Goal: Communication & Community: Answer question/provide support

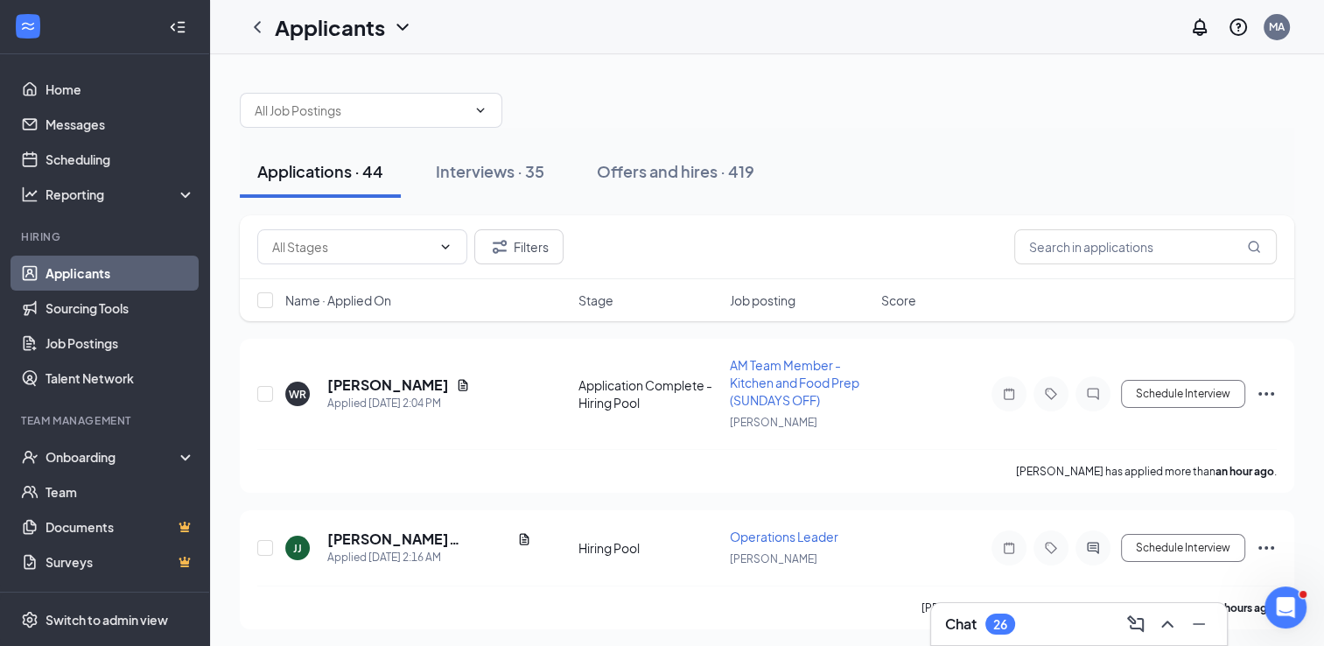
click at [1001, 618] on div "26" at bounding box center [1000, 624] width 14 height 15
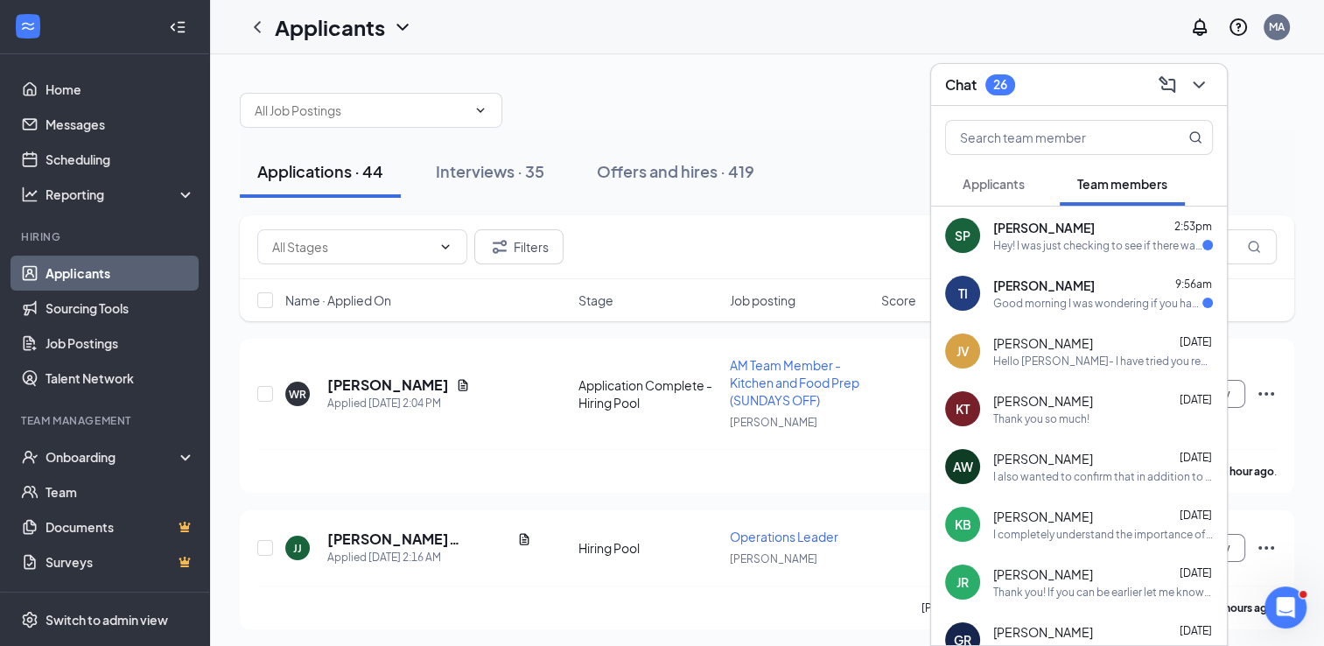
click at [1117, 231] on div "[PERSON_NAME] 2:53pm" at bounding box center [1103, 228] width 220 height 18
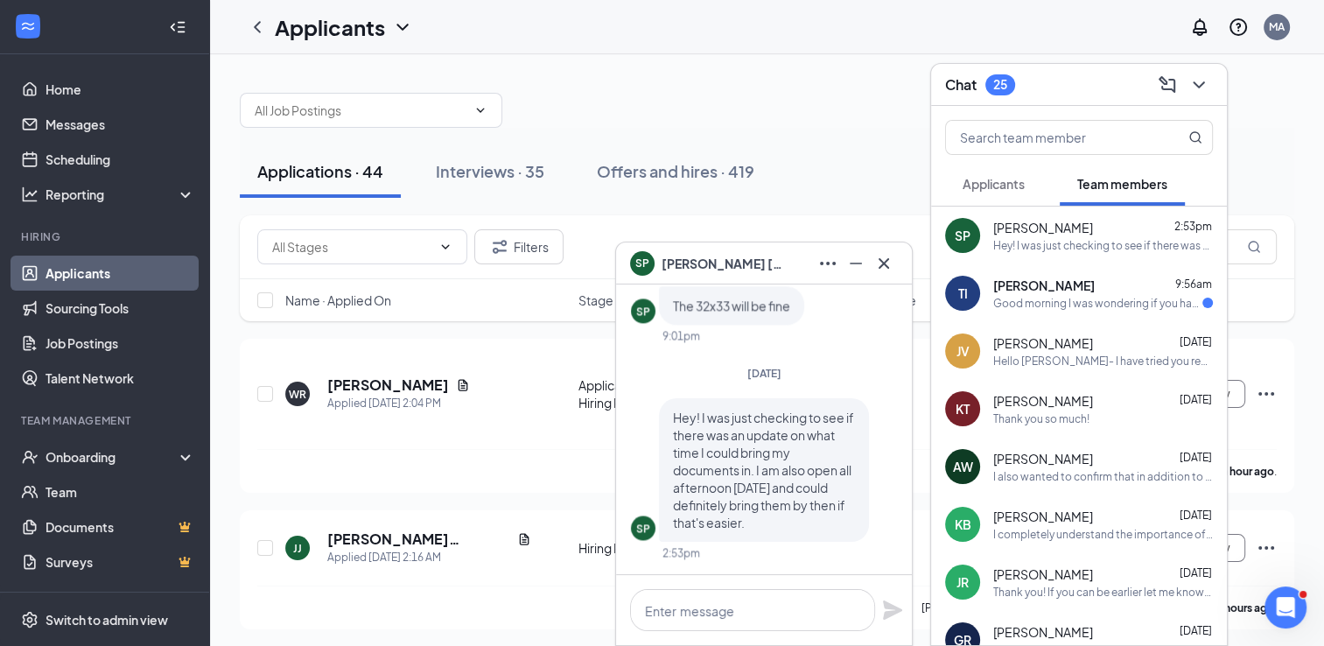
click at [1045, 303] on div "Good morning I was wondering if you have scheduled a new orientation date yet? …" at bounding box center [1097, 303] width 209 height 15
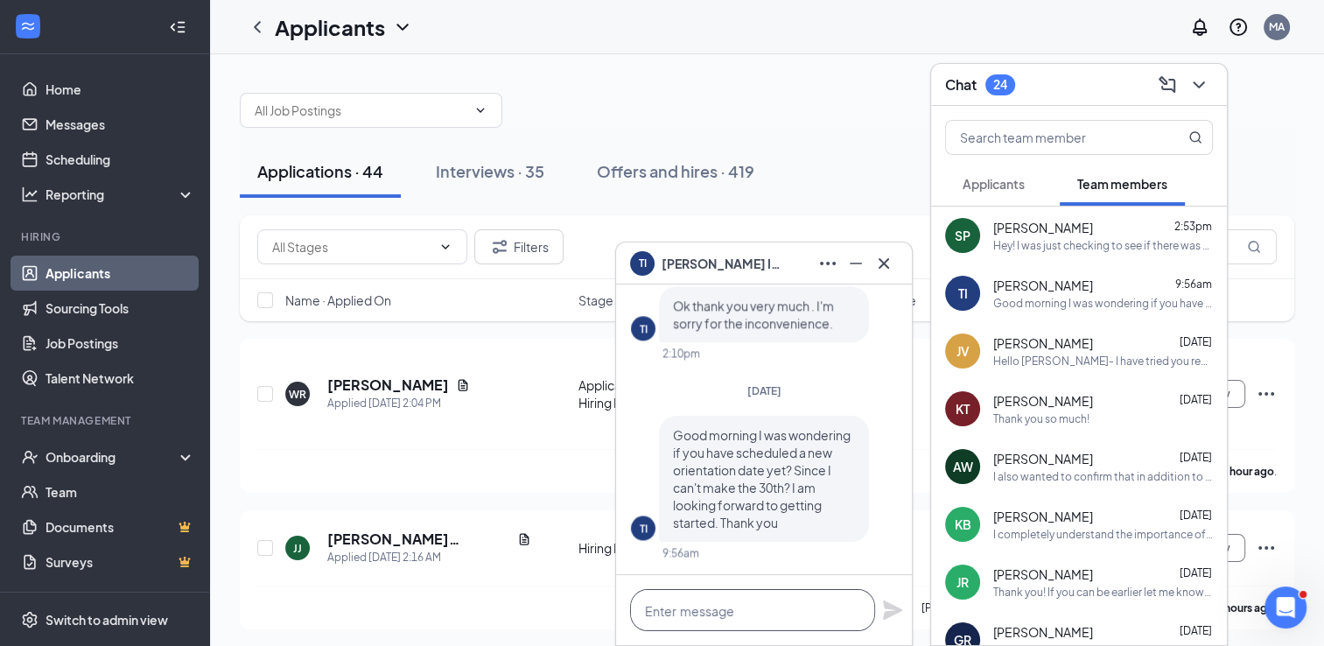
click at [757, 604] on textarea at bounding box center [752, 610] width 245 height 42
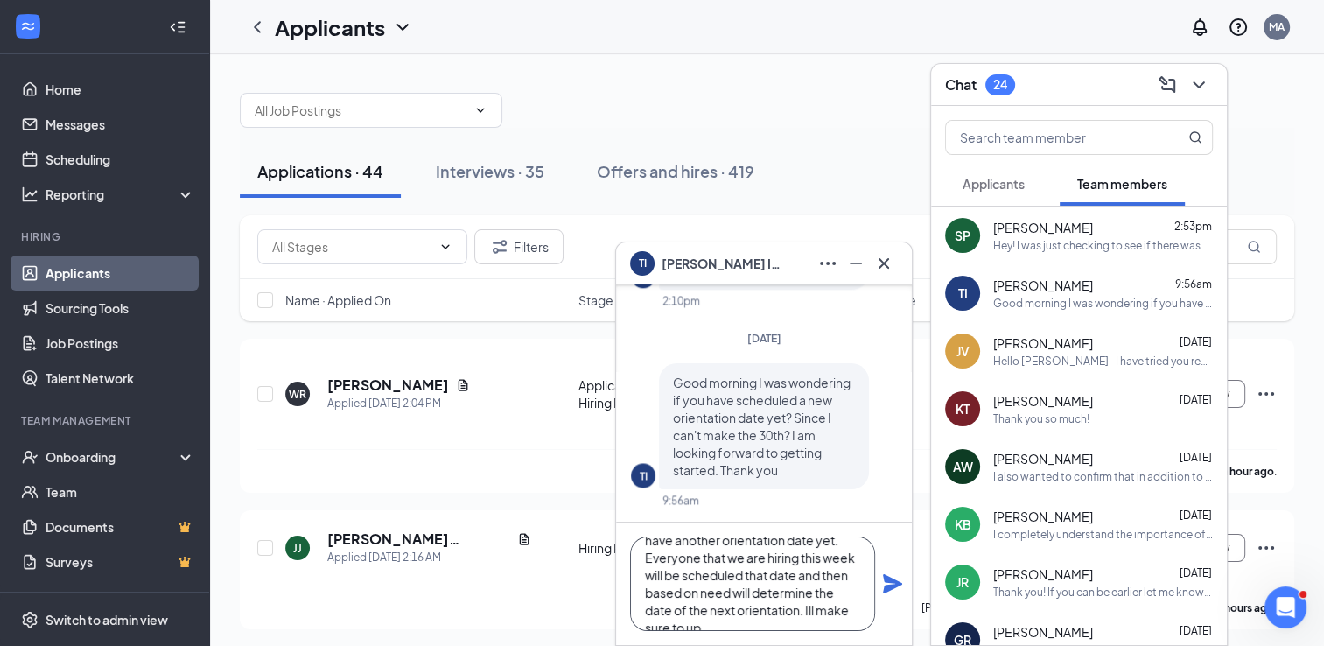
scroll to position [53, 0]
type textarea "Hello [PERSON_NAME]! No we do not have another orientation date yet. Everyone t…"
click at [900, 585] on icon "Plane" at bounding box center [892, 583] width 19 height 19
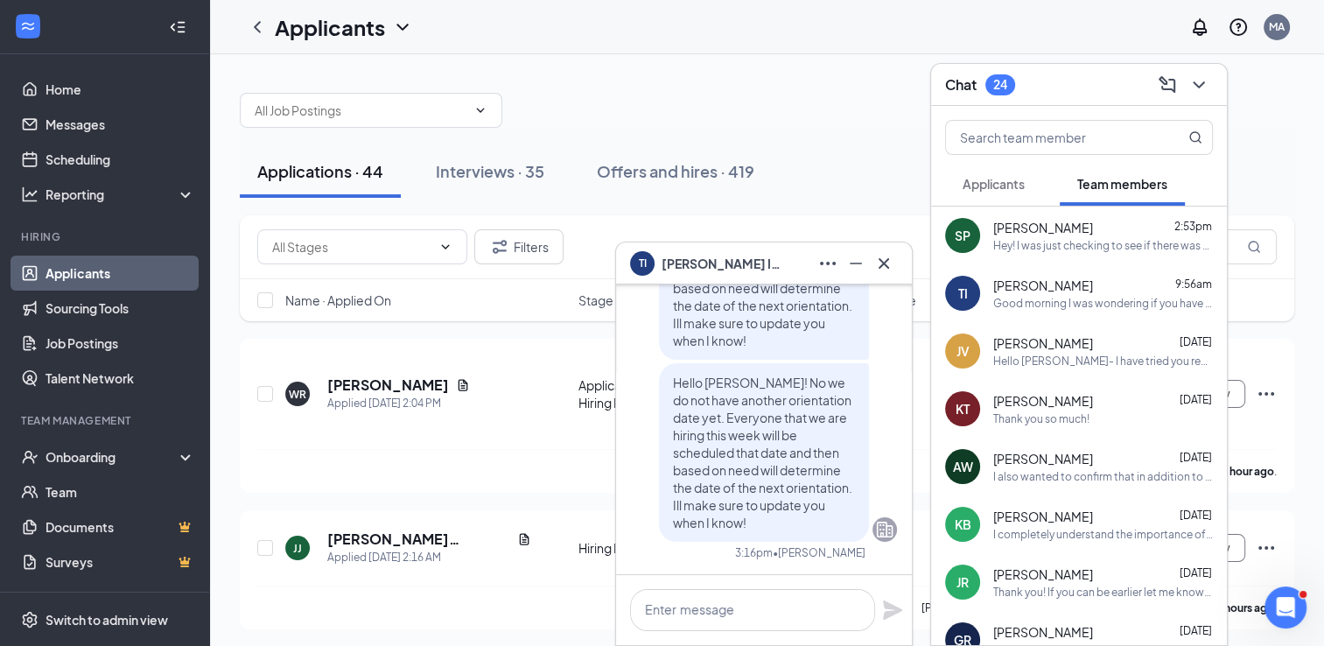
scroll to position [0, 0]
click at [1022, 292] on span "[PERSON_NAME]" at bounding box center [1043, 286] width 100 height 18
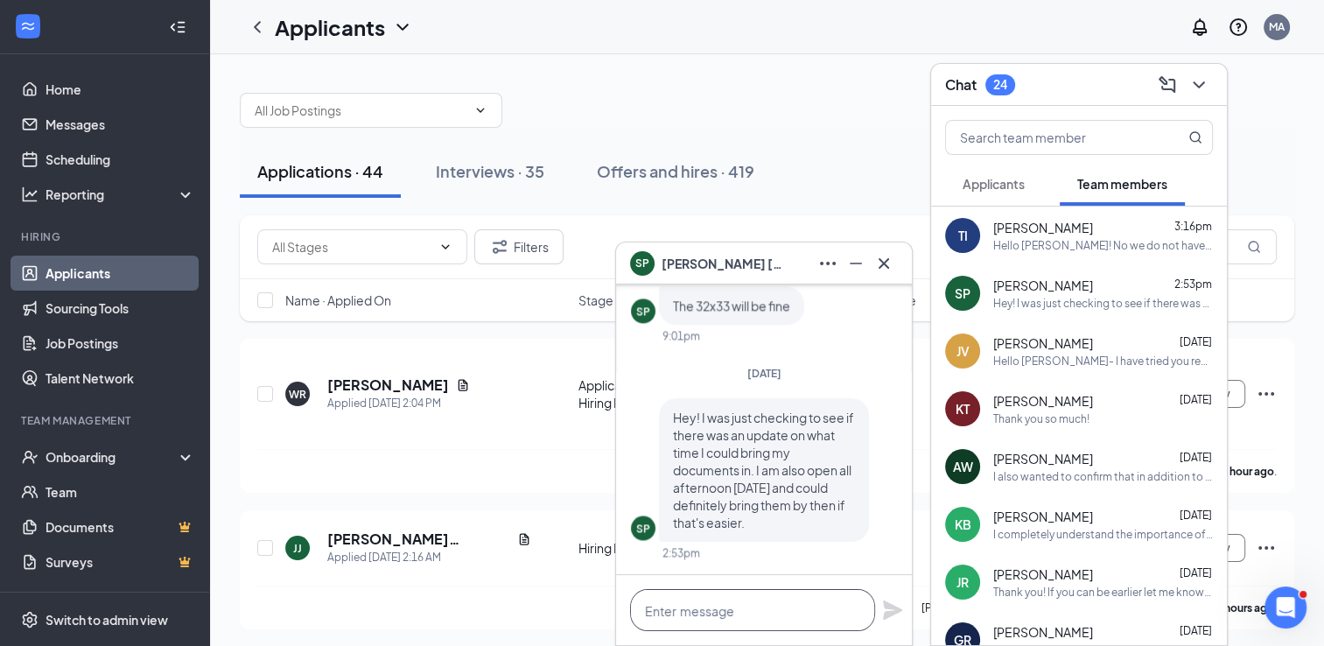
click at [722, 613] on textarea at bounding box center [752, 610] width 245 height 42
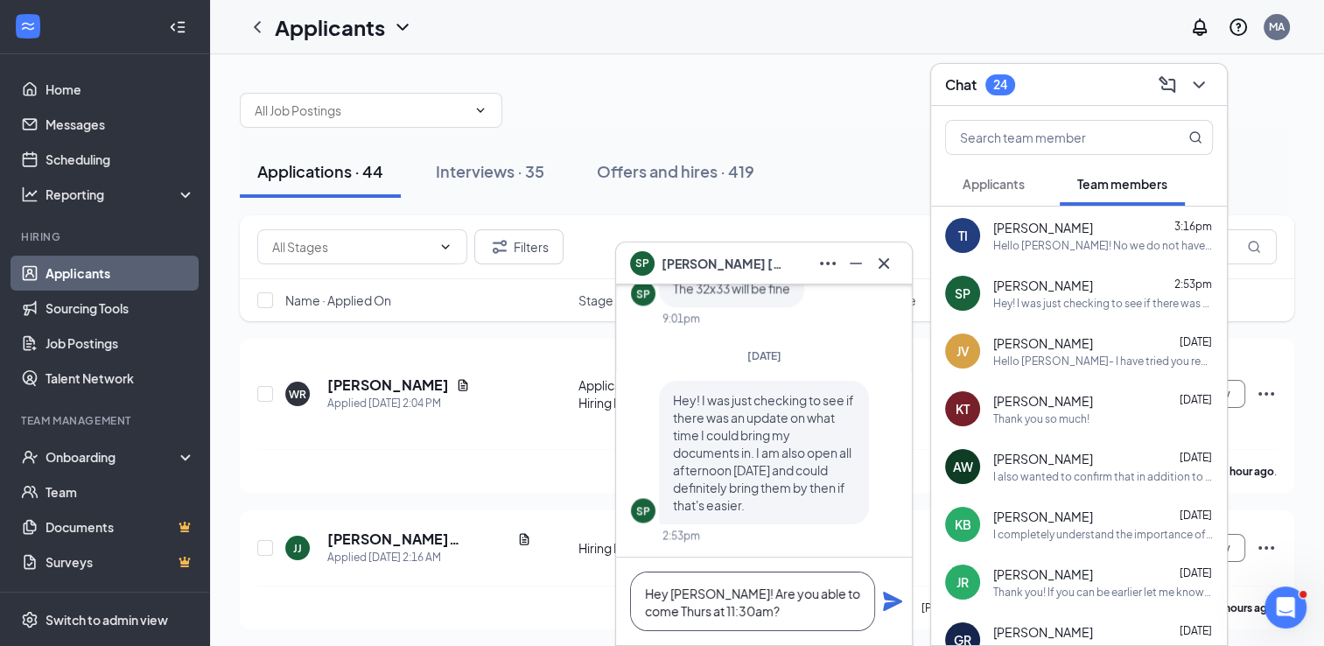
type textarea "Hey [PERSON_NAME]! Are you able to come Thurs at 11:30am?"
click at [889, 602] on icon "Plane" at bounding box center [892, 601] width 21 height 21
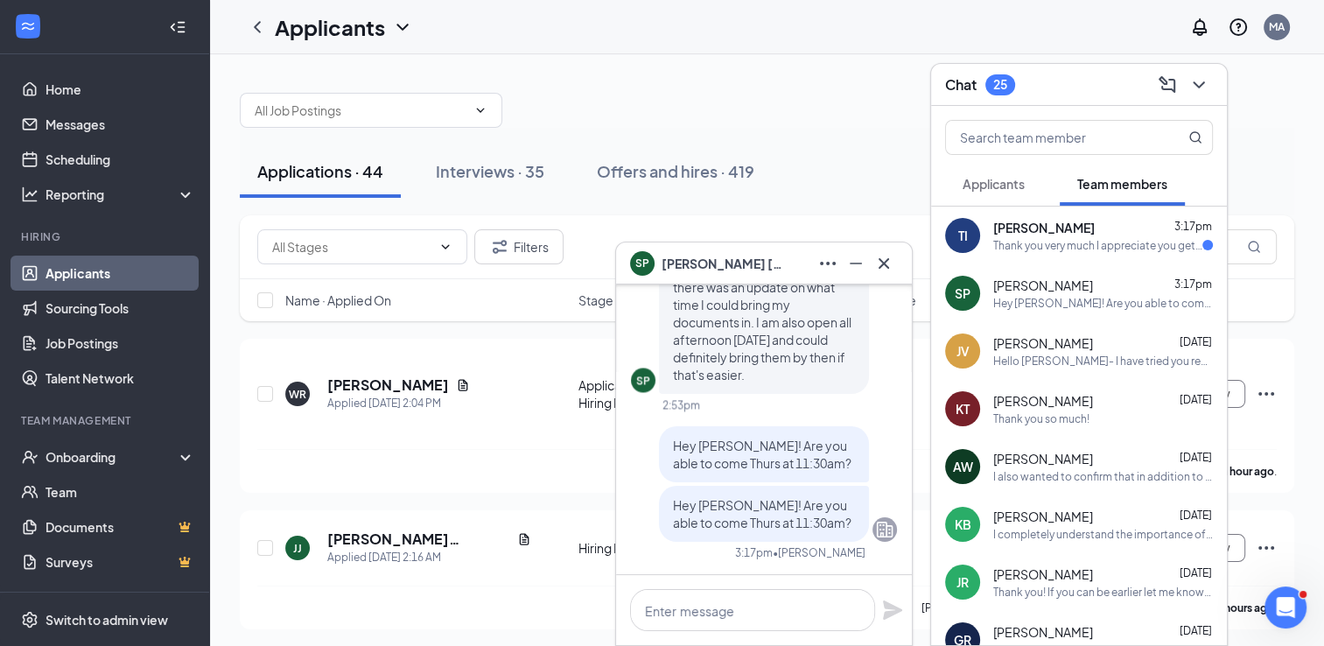
click at [1075, 254] on div "TI [PERSON_NAME] 3:17pm Thank you very much I appreciate you getting back to me." at bounding box center [1079, 236] width 296 height 58
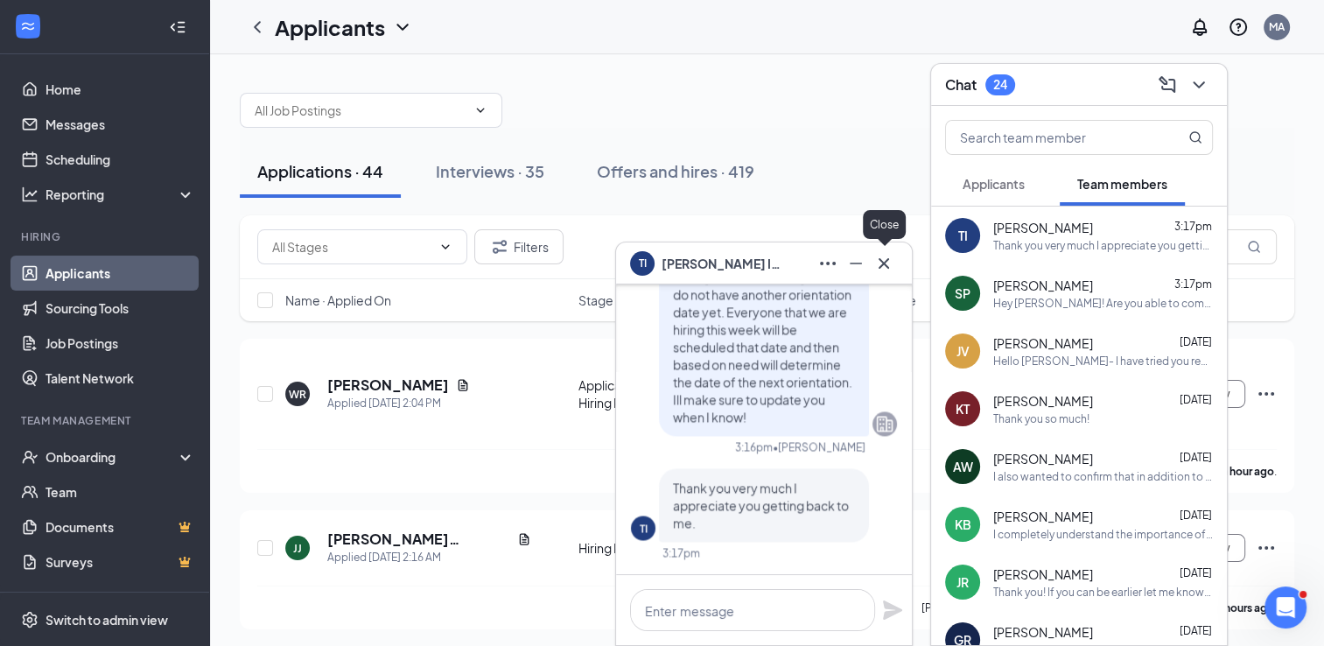
click at [887, 256] on icon "Cross" at bounding box center [883, 263] width 21 height 21
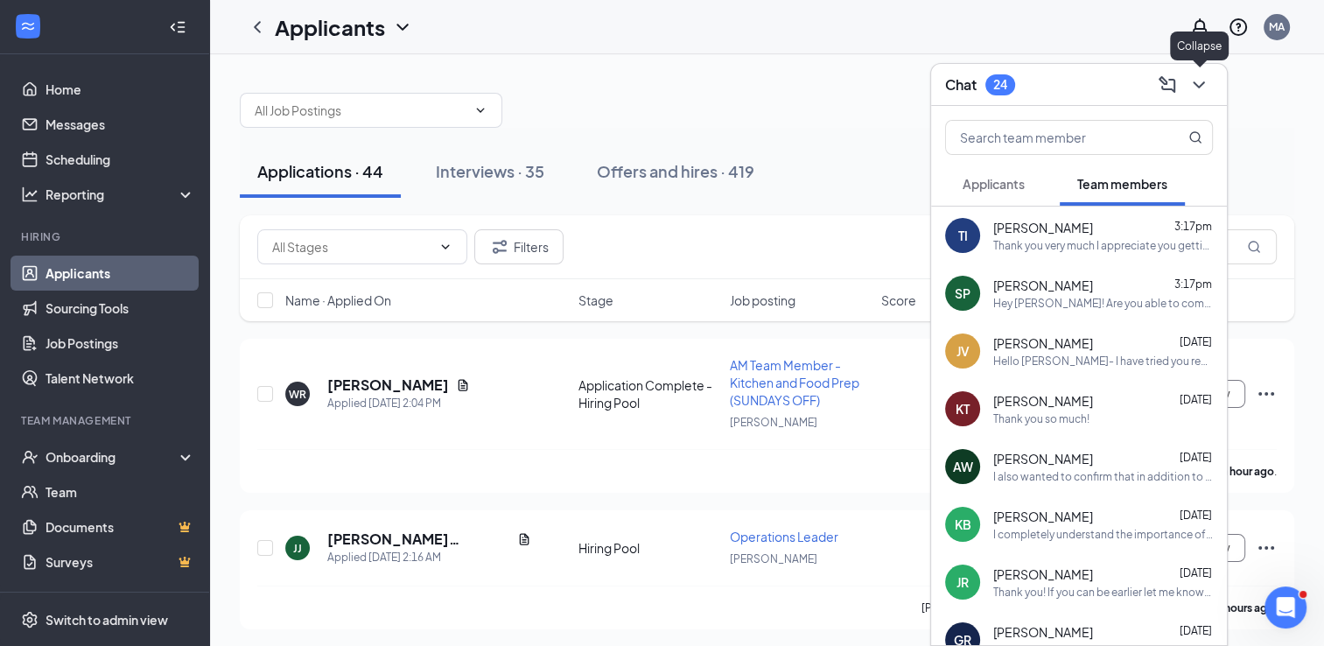
click at [1190, 88] on icon "ChevronDown" at bounding box center [1198, 84] width 21 height 21
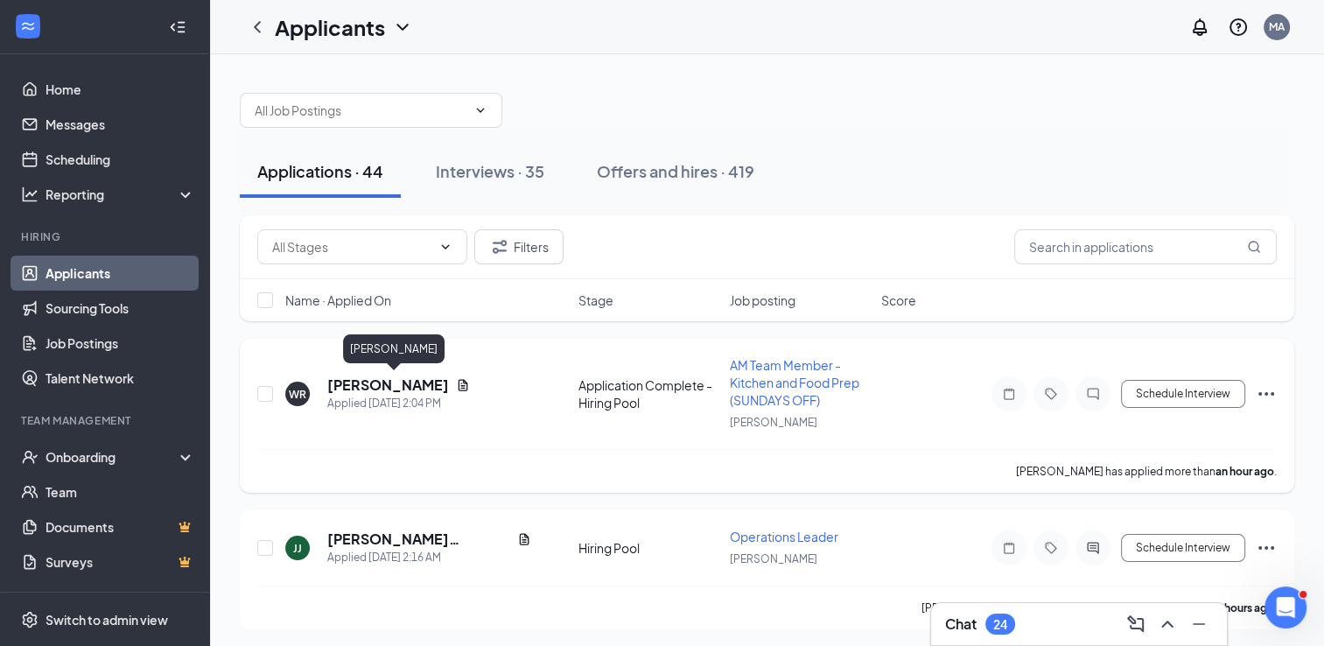
click at [382, 389] on h5 "[PERSON_NAME]" at bounding box center [388, 384] width 122 height 19
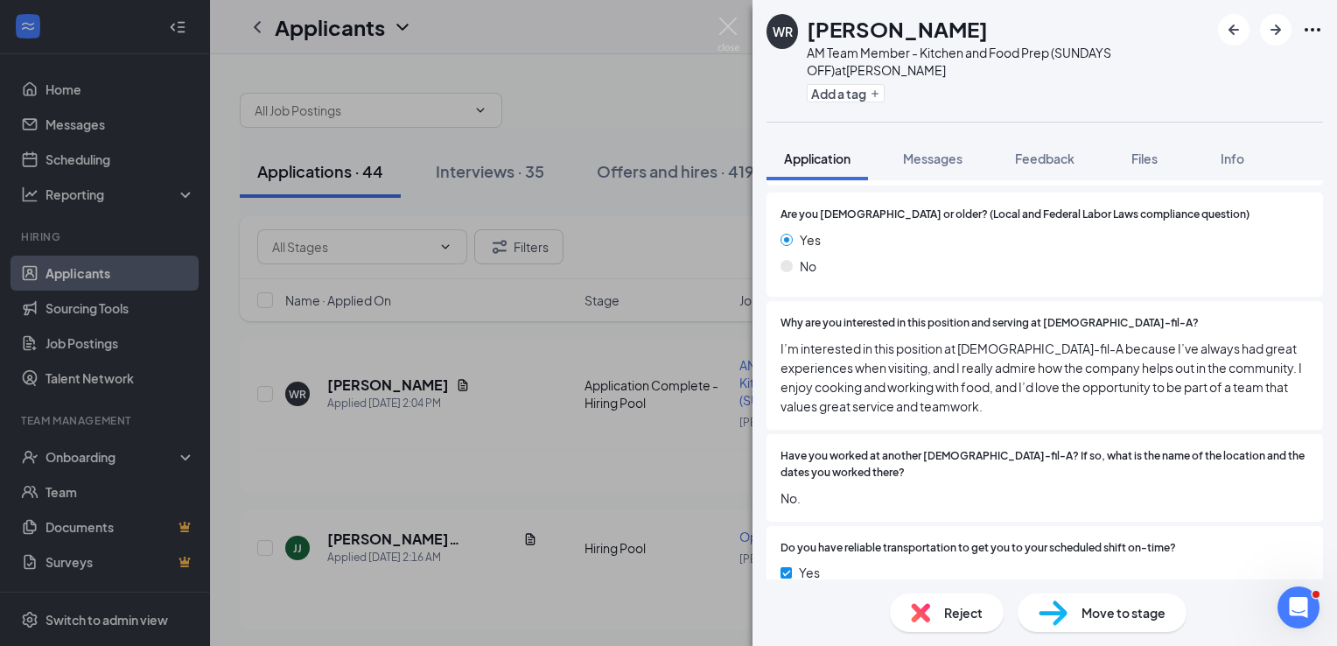
scroll to position [263, 0]
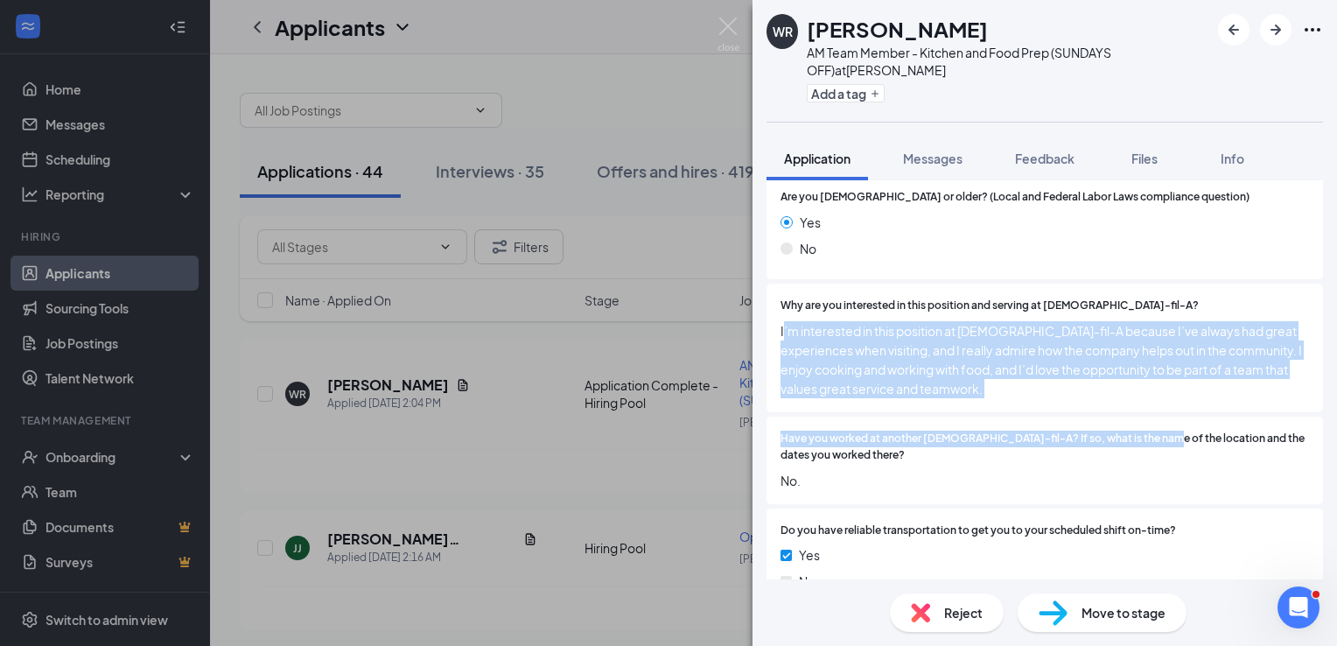
drag, startPoint x: 783, startPoint y: 311, endPoint x: 1152, endPoint y: 401, distance: 379.3
drag, startPoint x: 1152, startPoint y: 401, endPoint x: 956, endPoint y: 387, distance: 196.5
click at [956, 387] on div "Why are you interested in this position and serving at [DEMOGRAPHIC_DATA]-fil-A…" at bounding box center [1045, 348] width 557 height 129
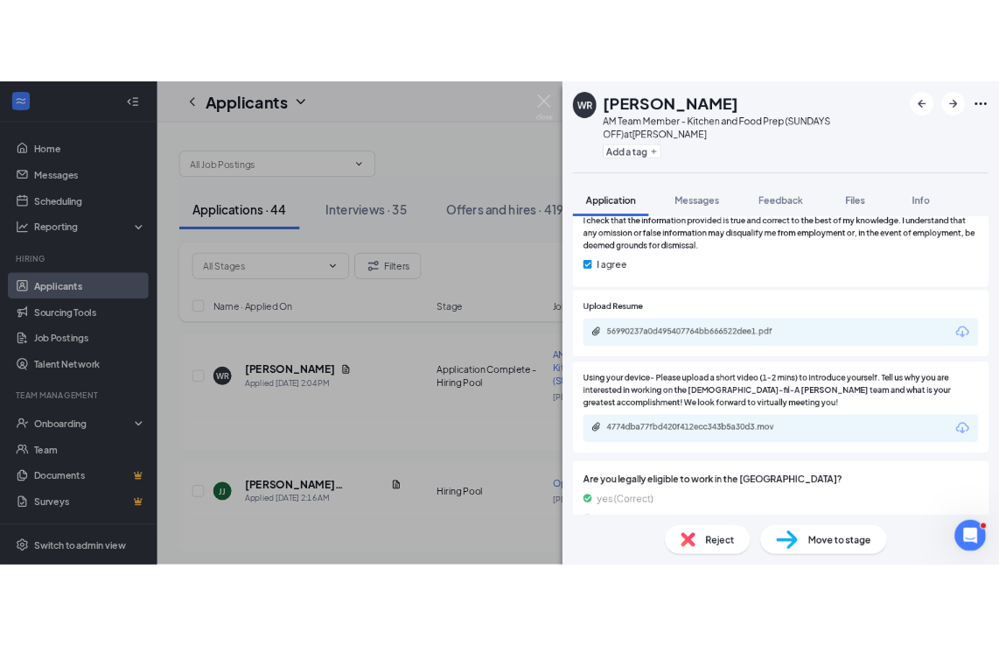
scroll to position [2178, 0]
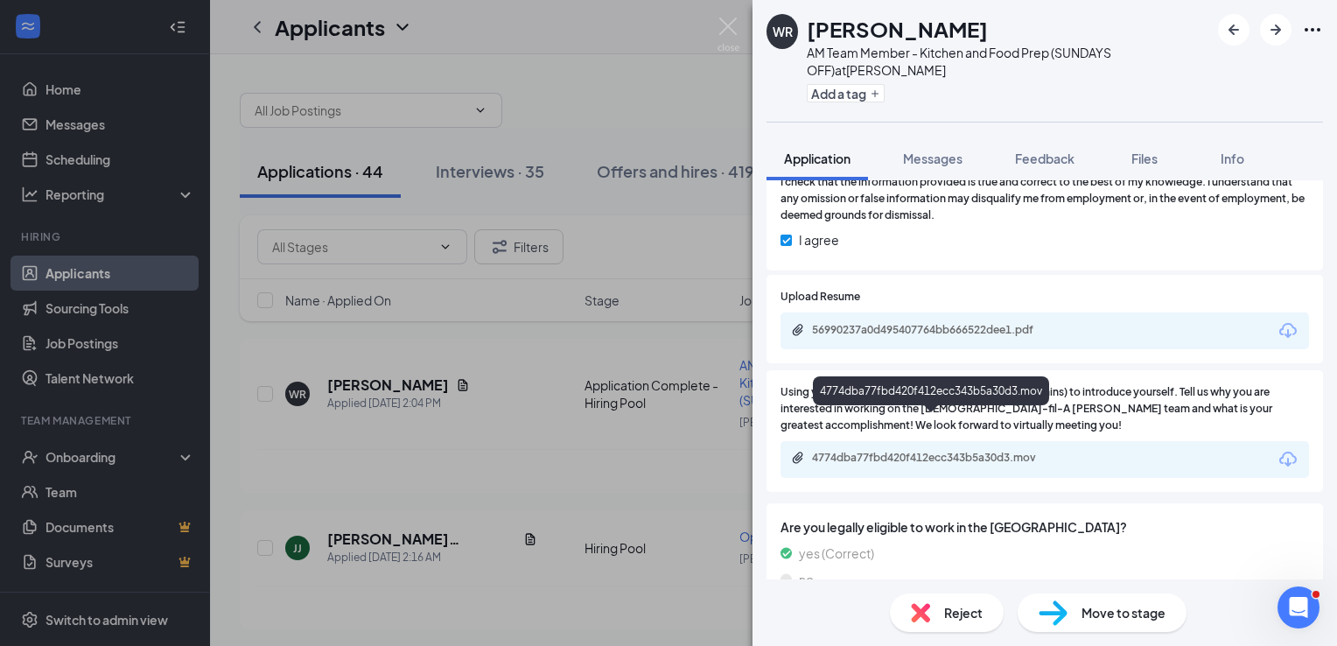
click at [970, 451] on div "4774dba77fbd420f412ecc343b5a30d3.mov" at bounding box center [934, 458] width 245 height 14
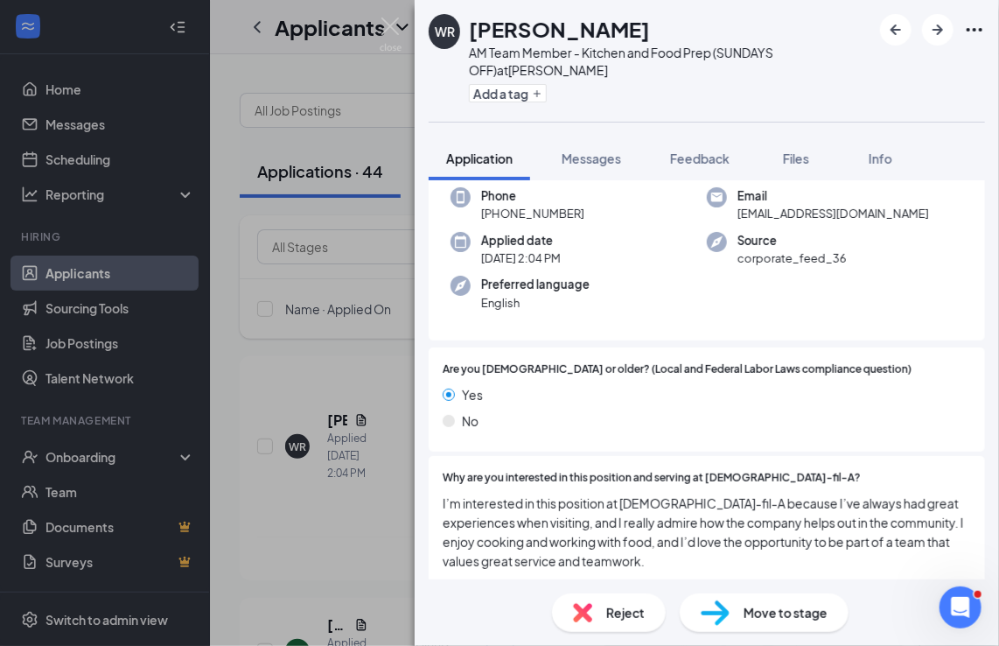
scroll to position [175, 0]
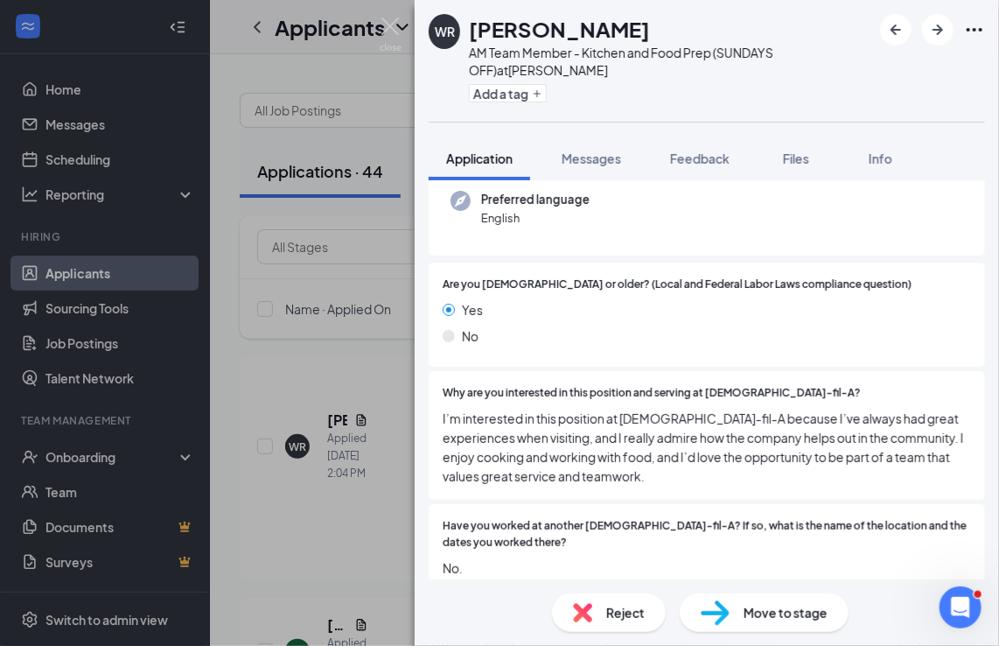
click at [753, 613] on span "Move to stage" at bounding box center [786, 612] width 84 height 19
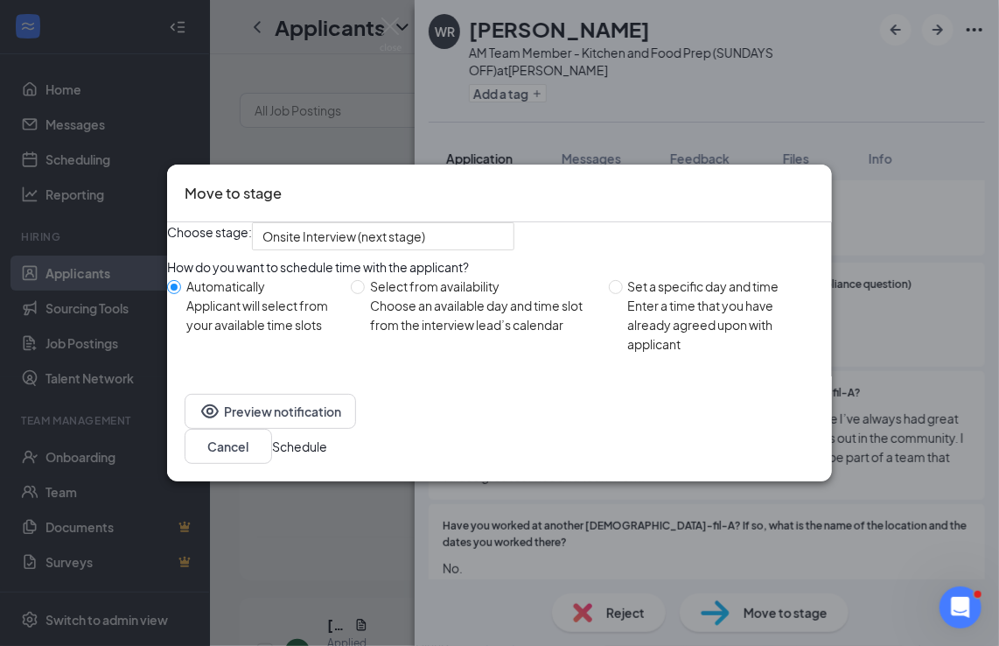
click at [783, 376] on div "Choose stage: Onsite Interview (next stage) How do you want to schedule time wi…" at bounding box center [499, 299] width 665 height 154
click at [327, 455] on button "Schedule" at bounding box center [299, 446] width 55 height 19
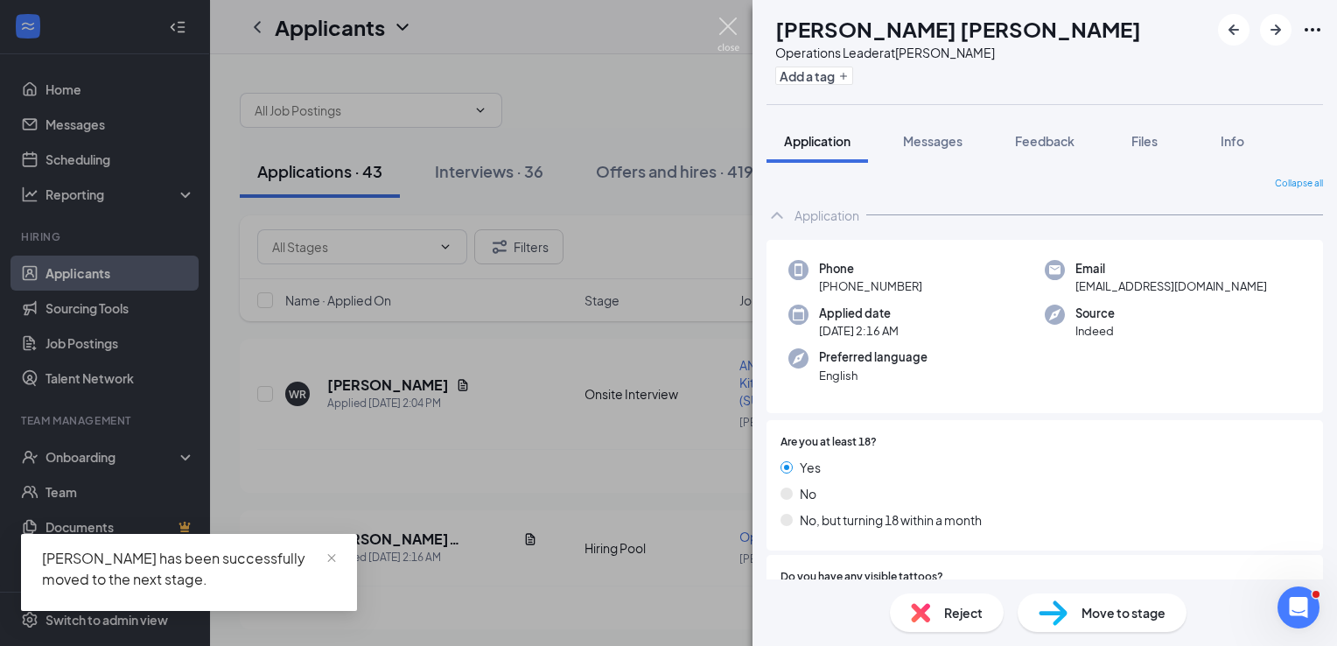
click at [732, 26] on img at bounding box center [729, 35] width 22 height 34
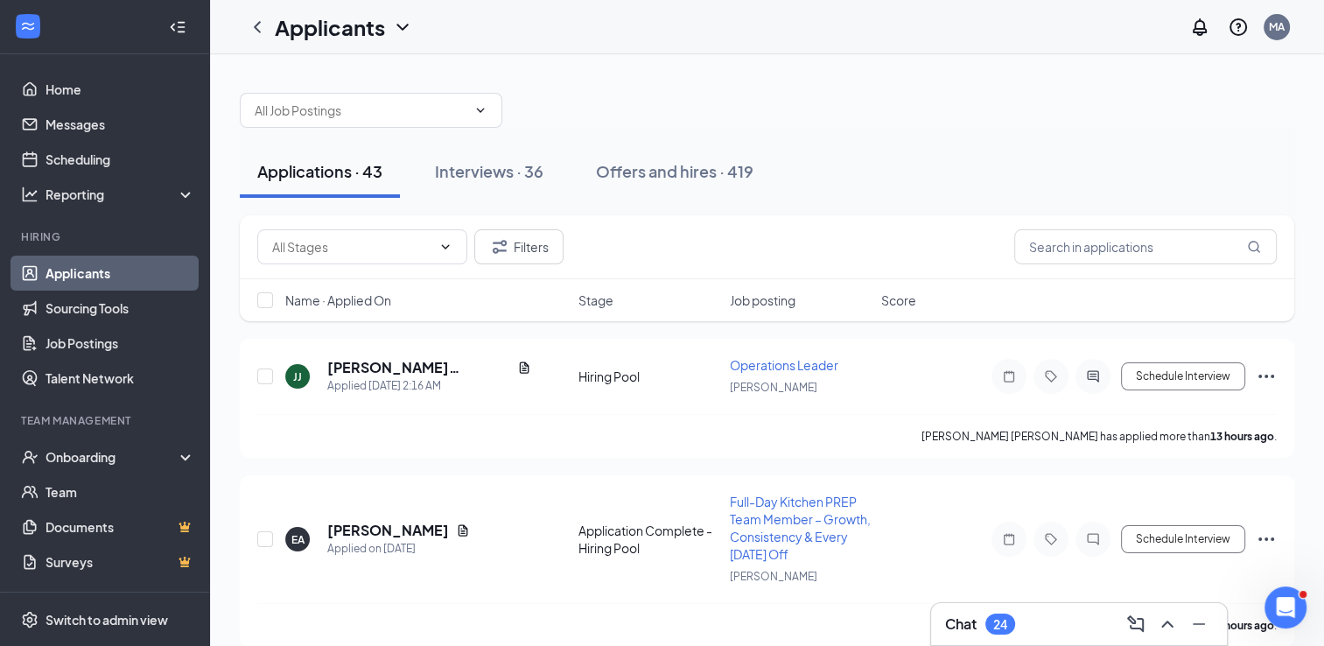
click at [977, 620] on h3 "Chat" at bounding box center [961, 623] width 32 height 19
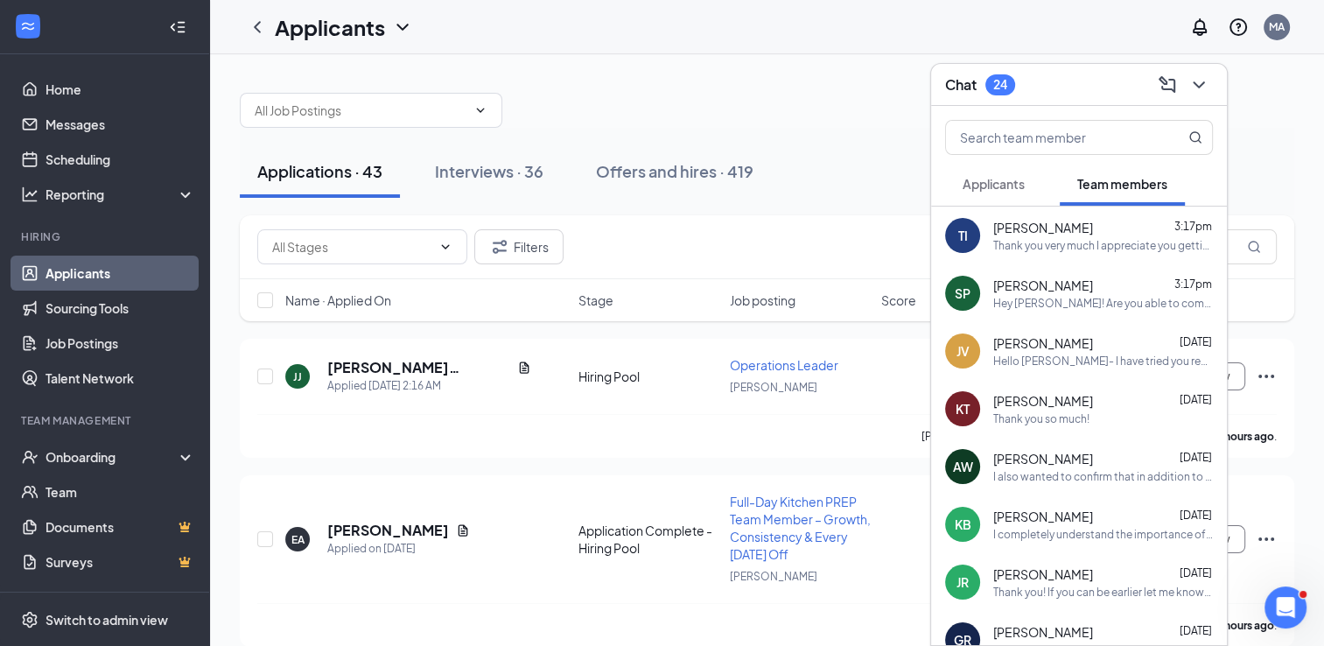
click at [981, 188] on span "Applicants" at bounding box center [994, 184] width 62 height 16
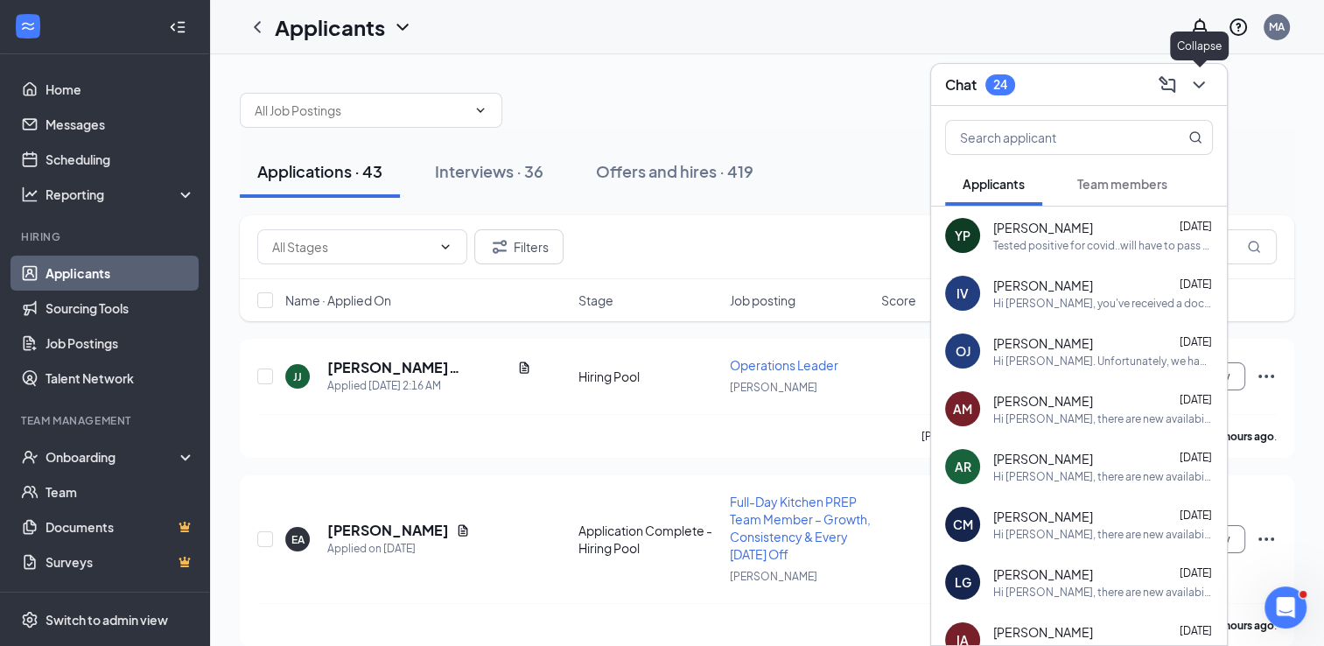
click at [1203, 84] on icon "ChevronDown" at bounding box center [1198, 84] width 21 height 21
